Goal: Complete application form

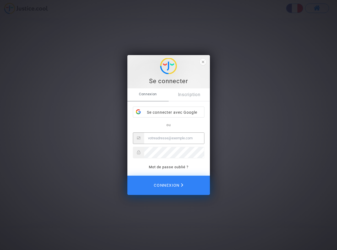
type input "financiere.desglenan@wanadoo.fr"
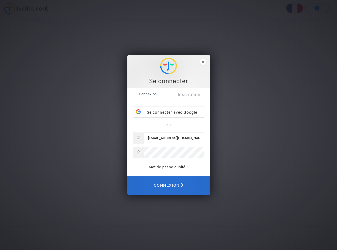
click at [175, 183] on span "Connexion" at bounding box center [168, 185] width 29 height 12
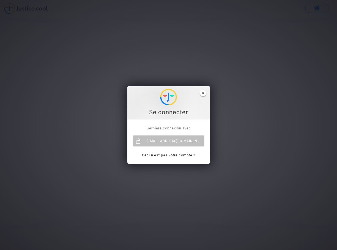
click at [204, 92] on icon "close" at bounding box center [203, 93] width 3 height 3
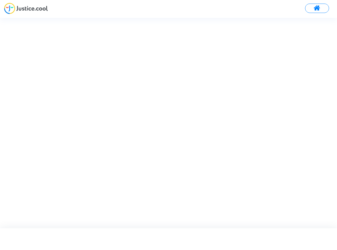
click at [314, 8] on span at bounding box center [316, 8] width 7 height 7
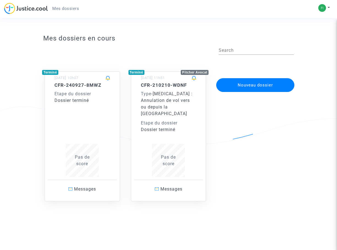
click at [254, 84] on button "Nouveau dossier" at bounding box center [255, 85] width 78 height 14
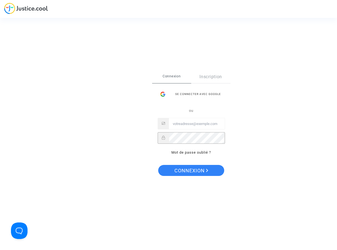
type input "financiere.desglenan@wanadoo.fr"
click at [187, 170] on span "Connexion" at bounding box center [191, 171] width 34 height 12
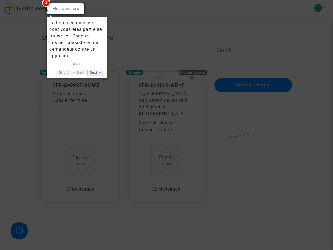
click at [93, 71] on link "Next →" at bounding box center [95, 73] width 17 height 6
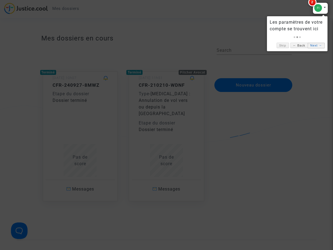
click at [311, 45] on link "Next →" at bounding box center [315, 46] width 17 height 6
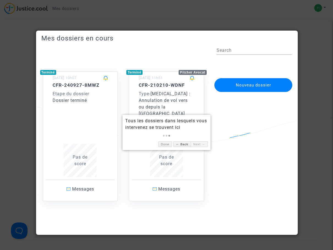
click at [219, 122] on div "Nouveau dossier" at bounding box center [252, 130] width 86 height 141
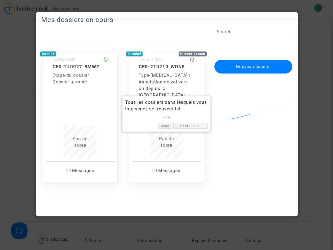
scroll to position [27, 0]
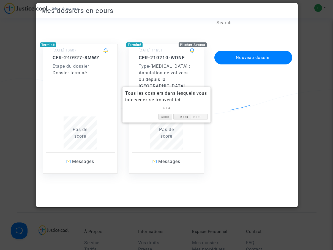
click at [262, 57] on button "Nouveau dossier" at bounding box center [253, 58] width 78 height 14
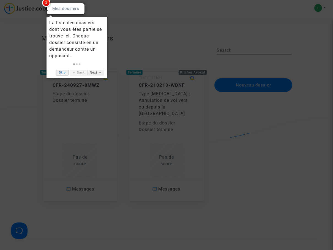
click at [59, 72] on link "Skip" at bounding box center [62, 73] width 12 height 6
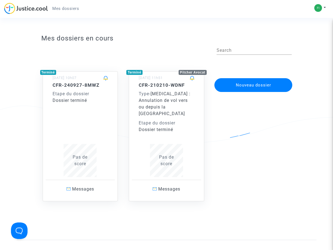
click at [252, 86] on button "Nouveau dossier" at bounding box center [253, 85] width 78 height 14
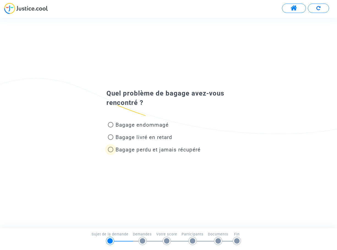
click at [112, 150] on span at bounding box center [110, 149] width 5 height 5
click at [111, 152] on input "Bagage perdu et jamais récupéré" at bounding box center [110, 152] width 0 height 0
radio input "true"
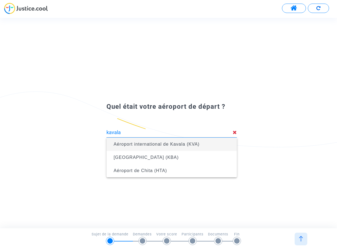
click at [143, 142] on span "Aéroport international de Kavala (KVA)" at bounding box center [157, 144] width 86 height 5
type input "Aéroport international de Kavala (KVA)"
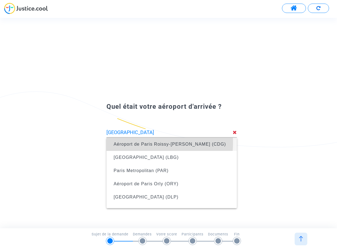
click at [135, 142] on span "Aéroport de Paris Roissy-[PERSON_NAME] (CDG)" at bounding box center [170, 144] width 112 height 5
type input "Aéroport de Paris Roissy-[PERSON_NAME] (CDG)"
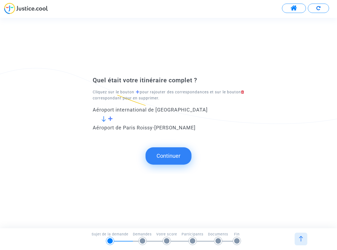
click at [109, 117] on span at bounding box center [110, 118] width 5 height 5
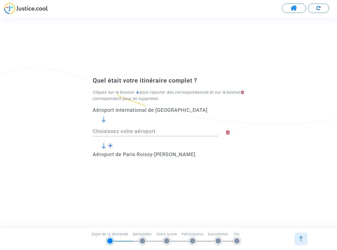
click at [106, 131] on input "Choisissez votre aéroport" at bounding box center [155, 130] width 125 height 5
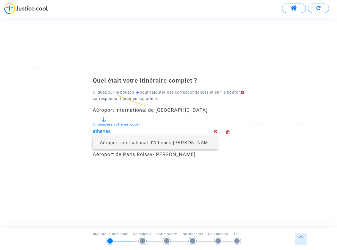
click at [132, 142] on span "Aéroport international d'Athènes [PERSON_NAME] ([GEOGRAPHIC_DATA])" at bounding box center [184, 142] width 168 height 5
type input "Aéroport international d'Athènes [PERSON_NAME] ([GEOGRAPHIC_DATA])"
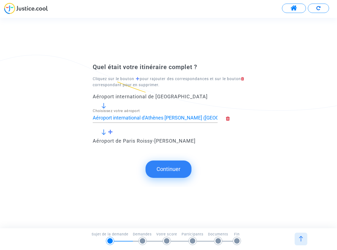
click at [165, 168] on button "Continuer" at bounding box center [168, 168] width 46 height 17
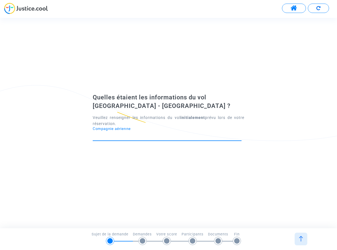
click at [142, 135] on input "Compagnie aérienne" at bounding box center [167, 135] width 149 height 5
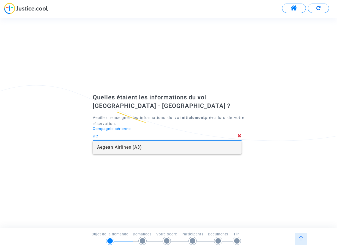
type input "a"
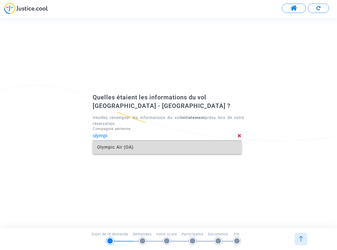
click at [136, 146] on span "Olympic Air (OA)" at bounding box center [167, 146] width 140 height 13
type input "Olympic Air"
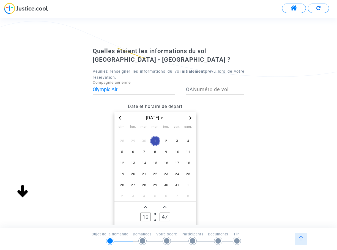
click at [192, 90] on span "OA" at bounding box center [189, 89] width 7 height 6
type input "151"
click at [119, 117] on icon "Previous month" at bounding box center [119, 117] width 3 height 3
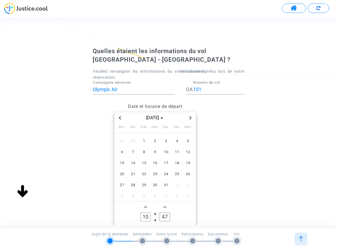
click at [119, 117] on icon "Previous month" at bounding box center [119, 117] width 3 height 3
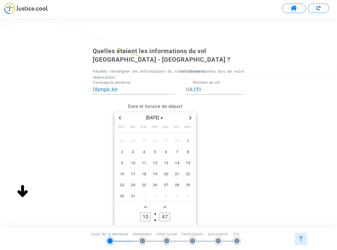
click at [119, 117] on icon "Previous month" at bounding box center [119, 117] width 3 height 3
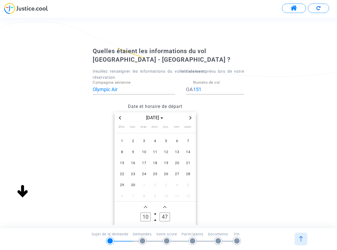
click at [119, 117] on icon "Previous month" at bounding box center [119, 117] width 3 height 3
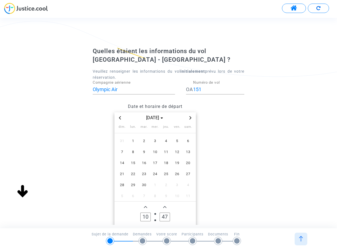
click at [119, 117] on icon "Previous month" at bounding box center [119, 117] width 3 height 3
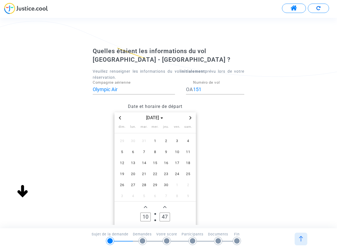
click at [119, 117] on icon "Previous month" at bounding box center [119, 117] width 3 height 3
click at [145, 151] on span "5" at bounding box center [144, 152] width 10 height 10
click at [148, 215] on input "10" at bounding box center [145, 216] width 10 height 9
click at [146, 215] on input "10" at bounding box center [145, 216] width 10 height 9
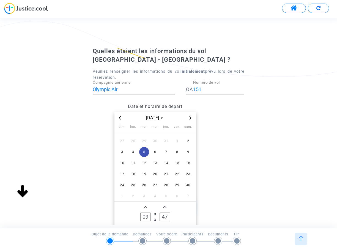
type input "09"
click at [167, 218] on input "47" at bounding box center [164, 216] width 10 height 9
click at [164, 206] on icon "Add a minute" at bounding box center [164, 206] width 3 height 3
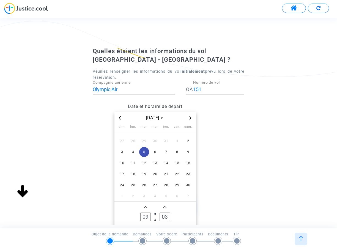
click at [164, 206] on icon "Add a minute" at bounding box center [164, 206] width 3 height 3
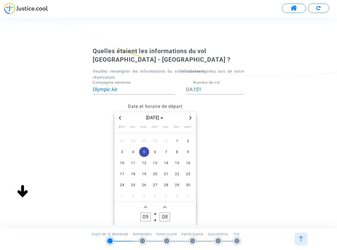
click at [164, 206] on icon "Add a minute" at bounding box center [164, 206] width 3 height 3
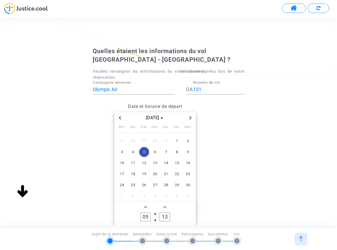
click at [164, 206] on icon "Add a minute" at bounding box center [164, 206] width 3 height 3
type input "15"
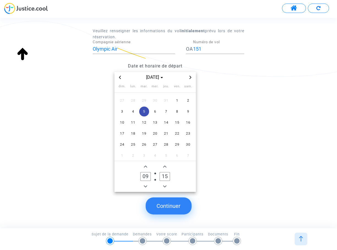
click at [169, 205] on button "Continuer" at bounding box center [168, 205] width 46 height 17
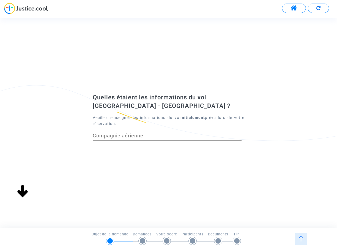
click at [126, 135] on input "Compagnie aérienne" at bounding box center [167, 135] width 149 height 5
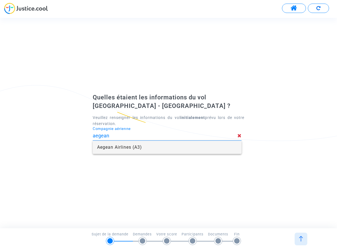
click at [114, 147] on span "Aegean Airlines (A3)" at bounding box center [167, 146] width 140 height 13
type input "Aegean Airlines"
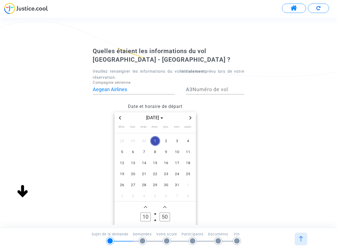
click at [198, 88] on input "Numéro de vol" at bounding box center [218, 89] width 52 height 5
type input "612"
click at [120, 117] on icon "Previous month" at bounding box center [120, 117] width 2 height 3
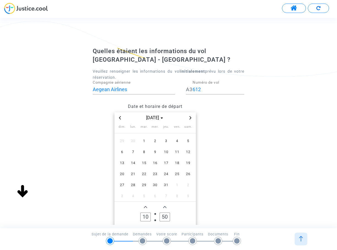
click at [120, 117] on icon "Previous month" at bounding box center [120, 117] width 2 height 3
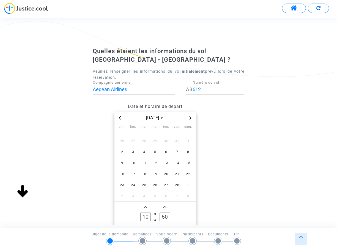
click at [120, 117] on icon "Previous month" at bounding box center [120, 117] width 2 height 3
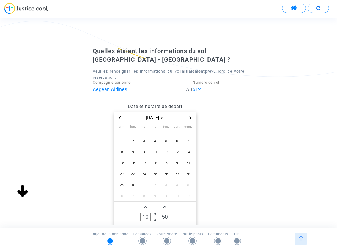
click at [120, 117] on icon "Previous month" at bounding box center [120, 117] width 2 height 3
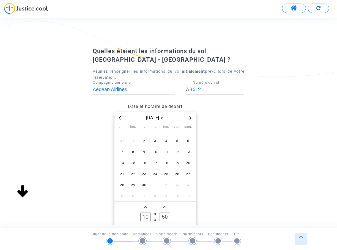
click at [120, 117] on icon "Previous month" at bounding box center [120, 117] width 2 height 3
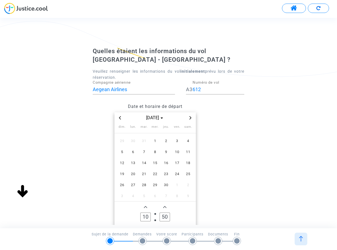
click at [120, 117] on icon "Previous month" at bounding box center [120, 117] width 2 height 3
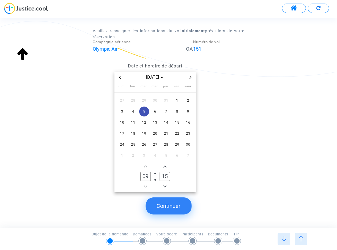
click at [174, 204] on button "Continuer" at bounding box center [168, 205] width 46 height 17
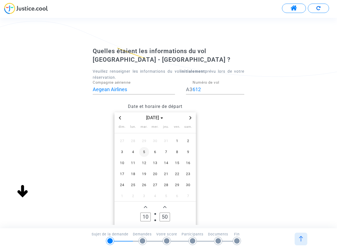
click at [145, 150] on span "5" at bounding box center [144, 152] width 10 height 10
click at [146, 206] on icon "Add a hour" at bounding box center [145, 207] width 3 height 2
type input "13"
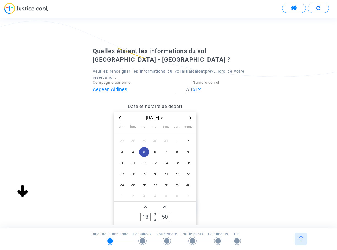
click at [165, 206] on icon "Add a minute" at bounding box center [164, 206] width 3 height 3
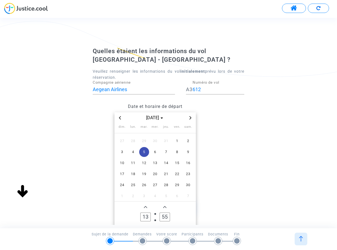
click at [165, 206] on icon "Add a minute" at bounding box center [164, 206] width 3 height 3
type input "59"
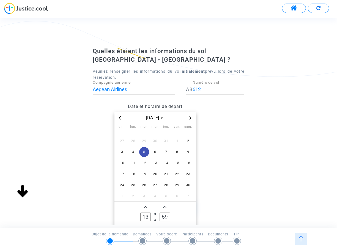
click at [165, 206] on icon "Add a minute" at bounding box center [164, 206] width 3 height 3
type input "14"
click at [165, 206] on icon "Add a minute" at bounding box center [164, 206] width 3 height 3
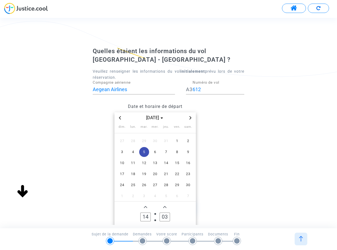
click at [165, 206] on icon "Add a minute" at bounding box center [164, 206] width 3 height 3
type input "04"
click at [148, 216] on input "14" at bounding box center [145, 216] width 10 height 9
drag, startPoint x: 147, startPoint y: 216, endPoint x: 141, endPoint y: 217, distance: 6.7
click at [141, 217] on input "01" at bounding box center [145, 216] width 10 height 9
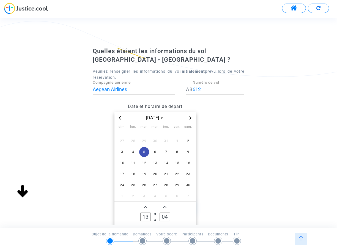
type input "13"
click at [166, 206] on icon "Add a minute" at bounding box center [164, 206] width 3 height 3
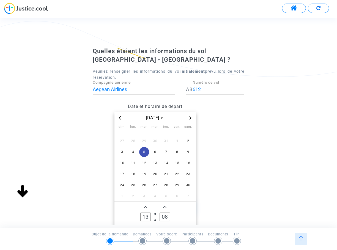
click at [166, 206] on icon "Add a minute" at bounding box center [164, 206] width 3 height 3
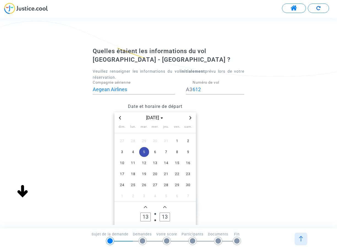
click at [166, 206] on icon "Add a minute" at bounding box center [164, 206] width 3 height 3
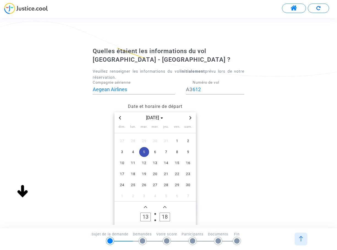
click at [166, 206] on icon "Add a minute" at bounding box center [164, 206] width 3 height 3
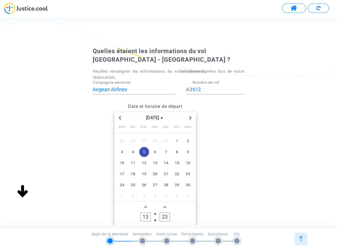
click at [166, 206] on icon "Add a minute" at bounding box center [164, 206] width 3 height 3
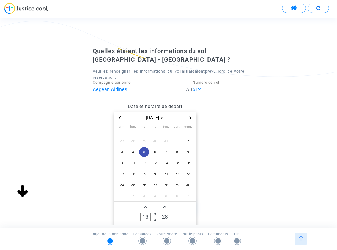
click at [166, 206] on icon "Add a minute" at bounding box center [164, 206] width 3 height 3
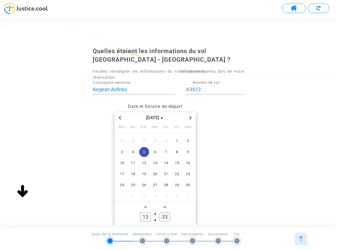
click at [166, 206] on icon "Add a minute" at bounding box center [164, 206] width 3 height 3
type input "35"
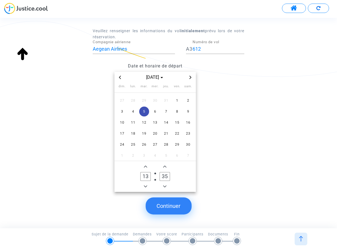
click at [173, 204] on button "Continuer" at bounding box center [168, 205] width 46 height 17
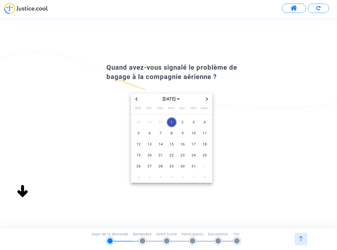
scroll to position [0, 0]
click at [137, 100] on icon "Previous month" at bounding box center [136, 98] width 3 height 3
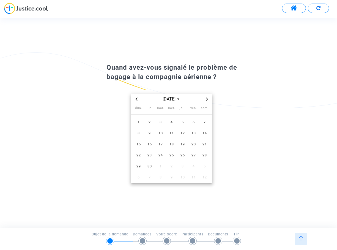
click at [137, 100] on icon "Previous month" at bounding box center [136, 98] width 3 height 3
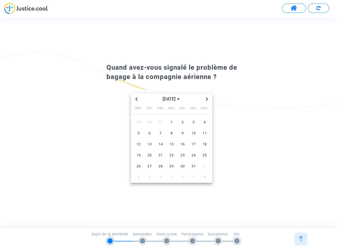
click at [137, 100] on icon "Previous month" at bounding box center [136, 98] width 3 height 3
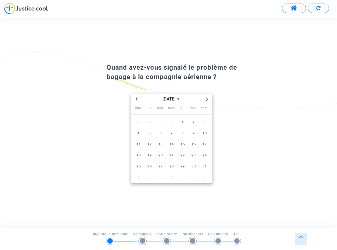
click at [137, 100] on icon "Previous month" at bounding box center [136, 98] width 3 height 3
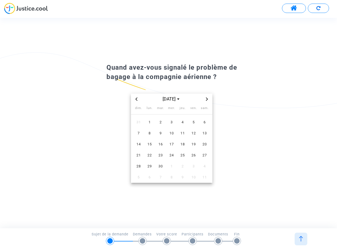
click at [137, 100] on icon "Previous month" at bounding box center [136, 98] width 3 height 3
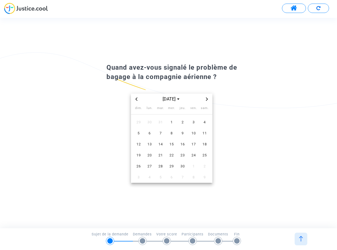
click at [137, 100] on icon "Previous month" at bounding box center [136, 98] width 3 height 3
click at [208, 99] on icon "Next month" at bounding box center [206, 98] width 3 height 3
click at [161, 133] on span "5" at bounding box center [161, 133] width 10 height 10
